Goal: Information Seeking & Learning: Understand process/instructions

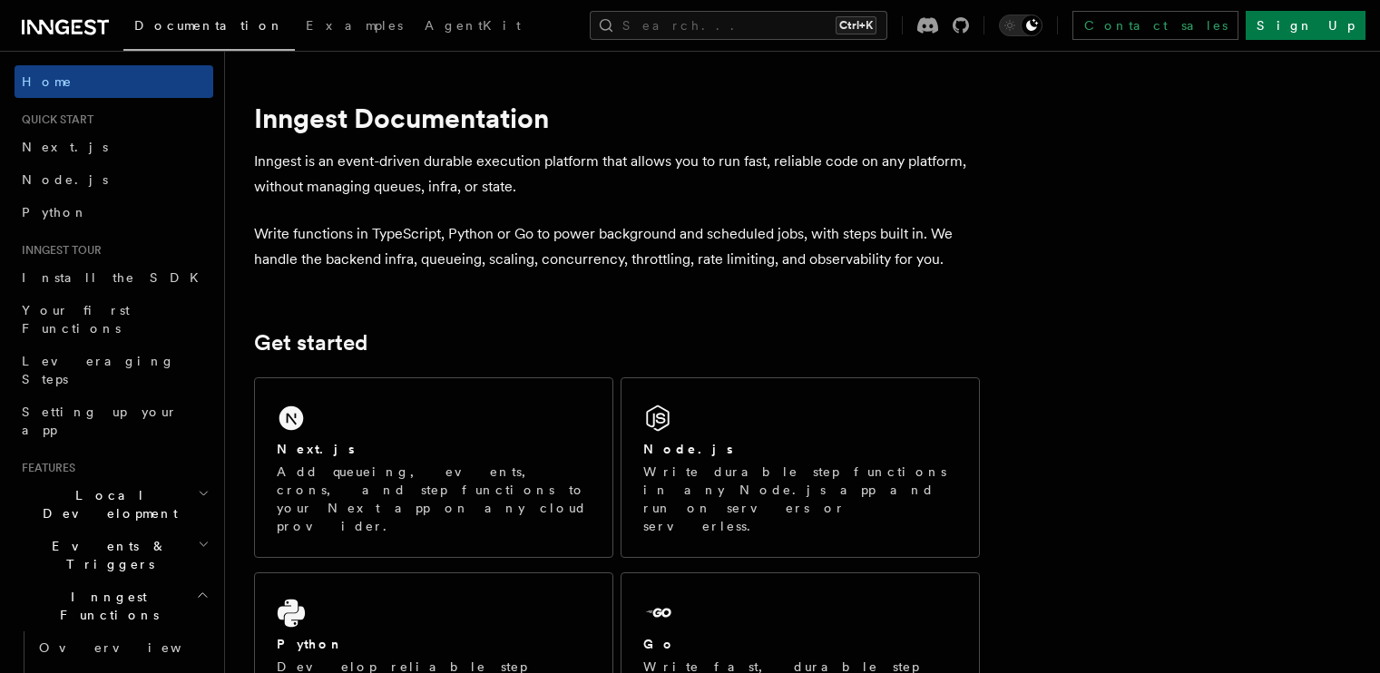
click at [855, 378] on div "Node.js Write durable step functions in any Node.js app and run on servers or s…" at bounding box center [799, 467] width 357 height 179
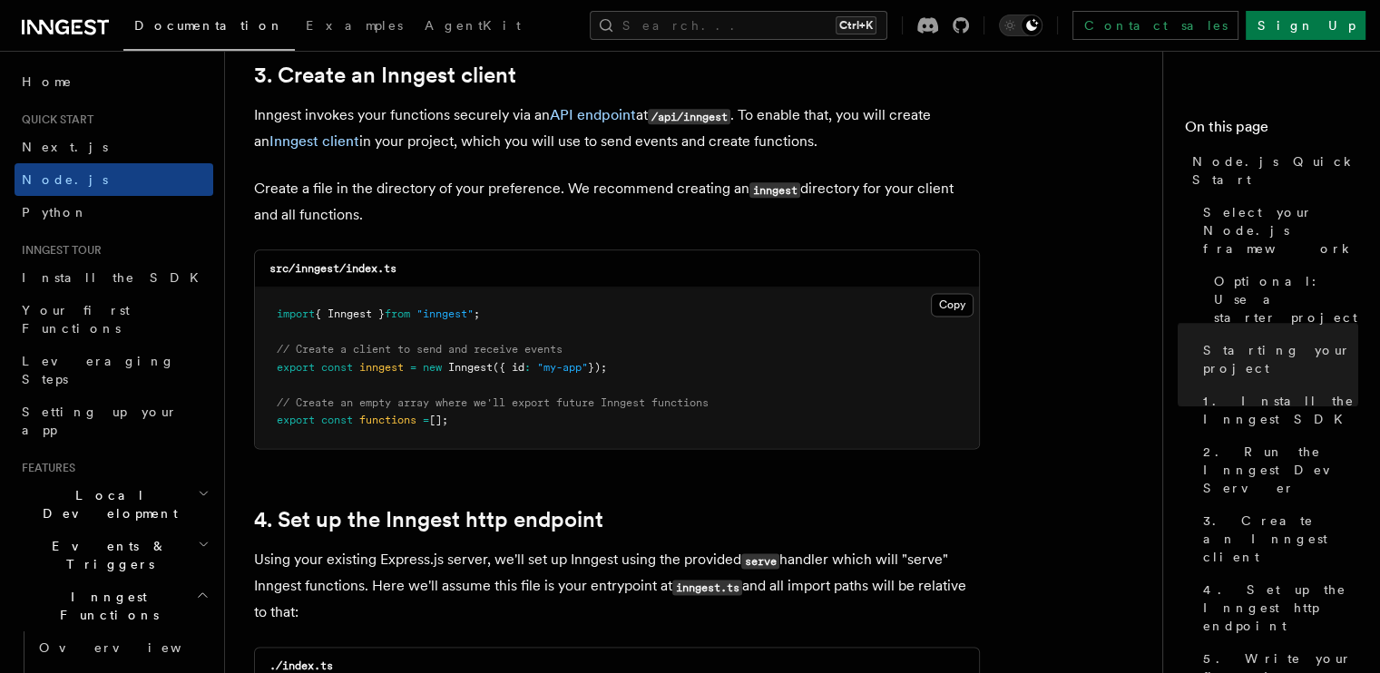
scroll to position [2322, 0]
click at [943, 304] on button "Copy Copied" at bounding box center [952, 305] width 43 height 24
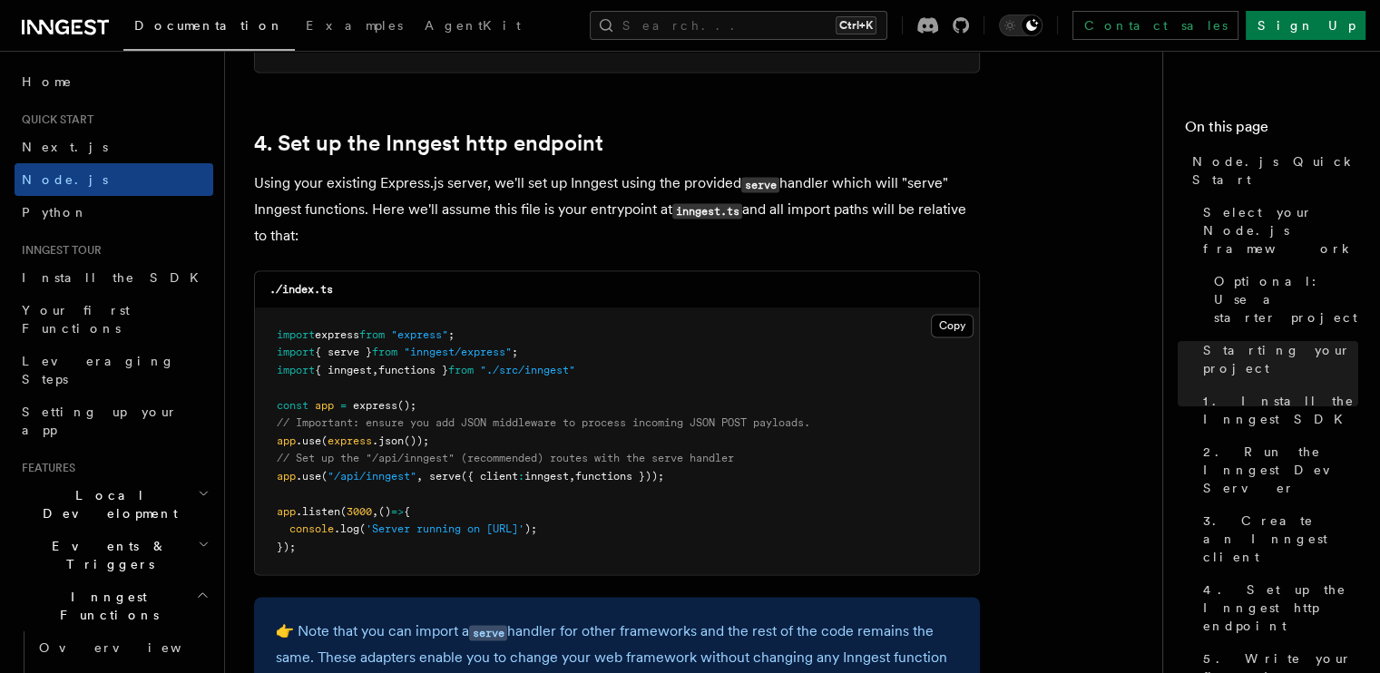
scroll to position [2698, 0]
click at [533, 460] on span "// Set up the "/api/inngest" (recommended) routes with the serve handler" at bounding box center [505, 458] width 457 height 13
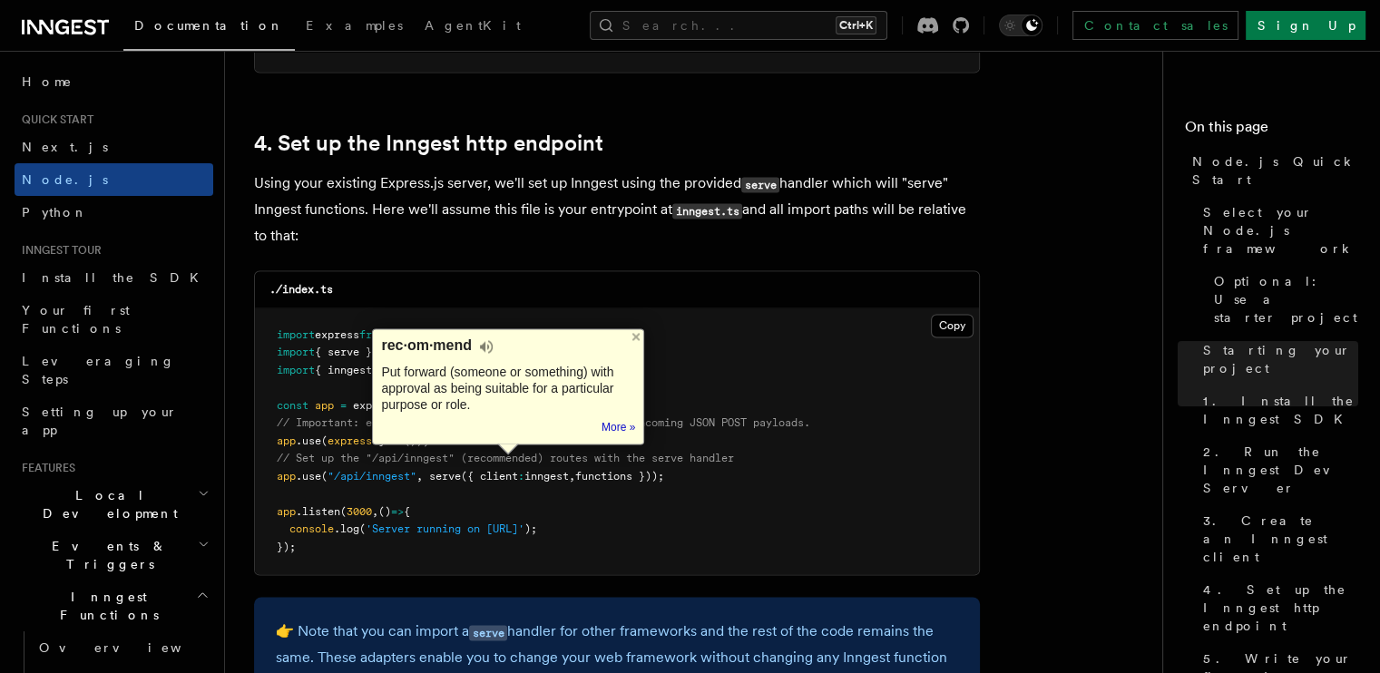
click at [686, 450] on pre "import express from "express" ; import { serve } from "inngest/express" ; impor…" at bounding box center [617, 441] width 724 height 267
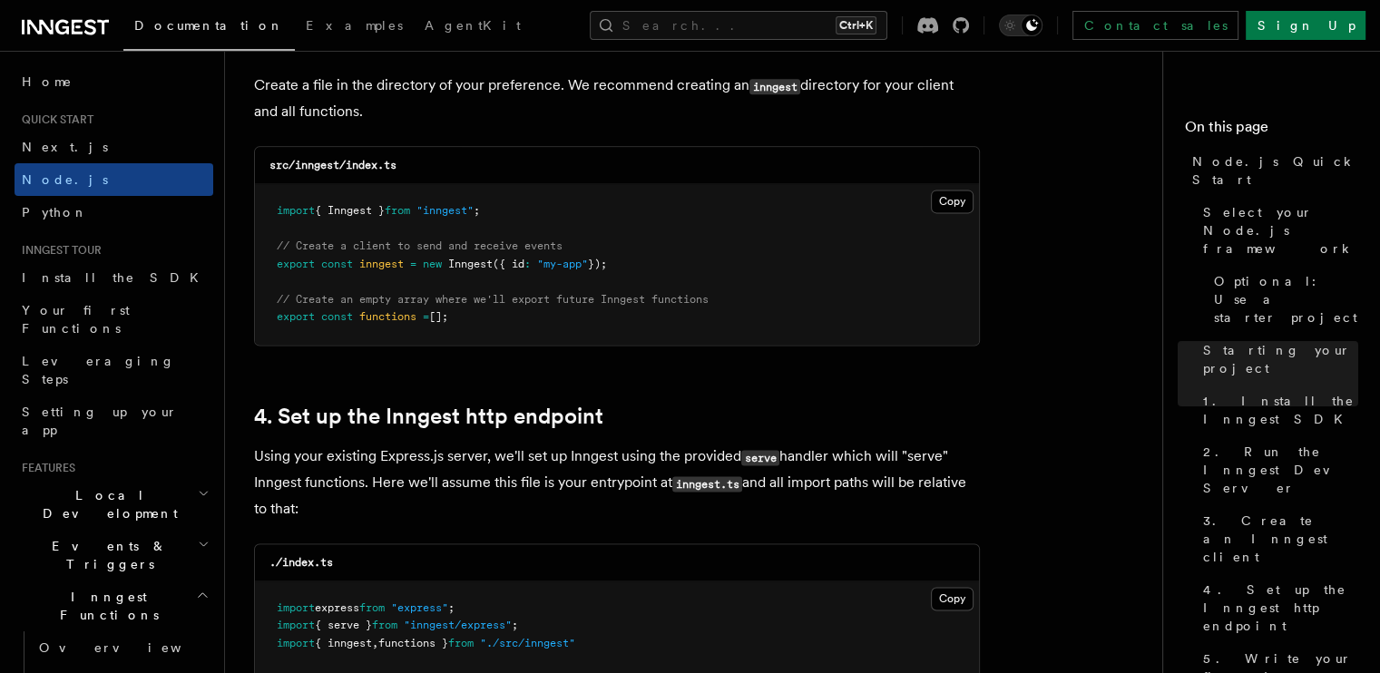
scroll to position [2423, 0]
